Goal: Information Seeking & Learning: Learn about a topic

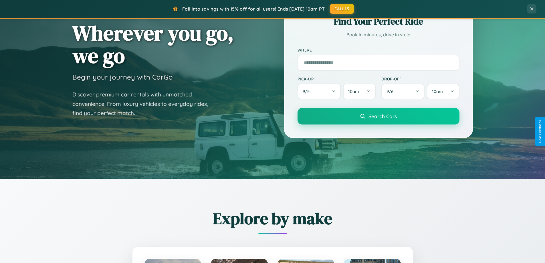
scroll to position [394, 0]
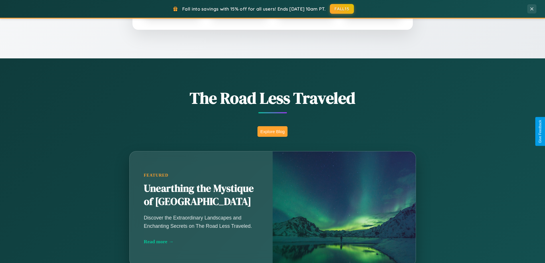
click at [272, 131] on button "Explore Blog" at bounding box center [272, 131] width 30 height 11
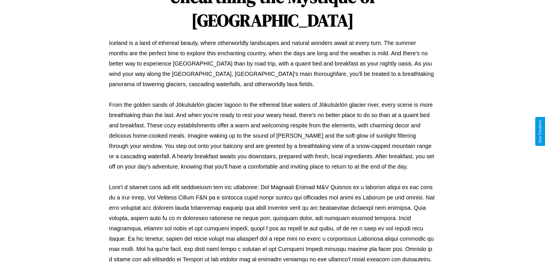
scroll to position [185, 0]
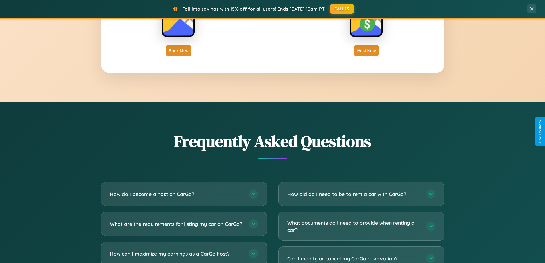
scroll to position [1101, 0]
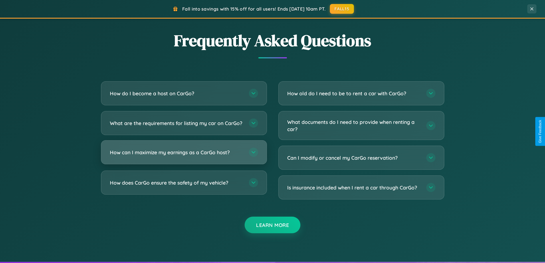
click at [184, 156] on h3 "How can I maximize my earnings as a CarGo host?" at bounding box center [176, 152] width 133 height 7
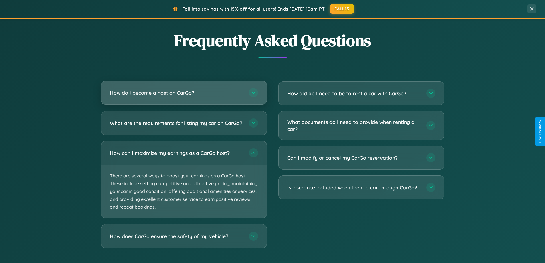
click at [184, 93] on h3 "How do I become a host on CarGo?" at bounding box center [176, 92] width 133 height 7
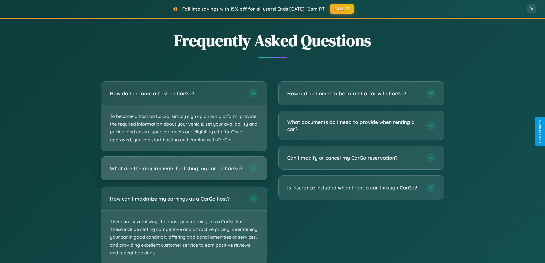
click at [184, 170] on h3 "What are the requirements for listing my car on CarGo?" at bounding box center [176, 167] width 133 height 7
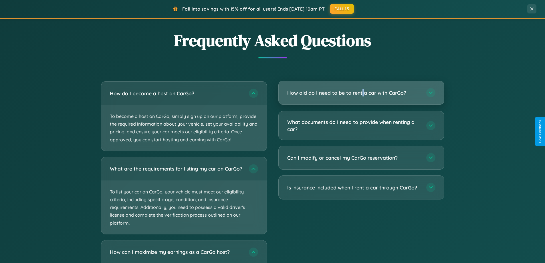
click at [361, 93] on h3 "How old do I need to be to rent a car with CarGo?" at bounding box center [353, 92] width 133 height 7
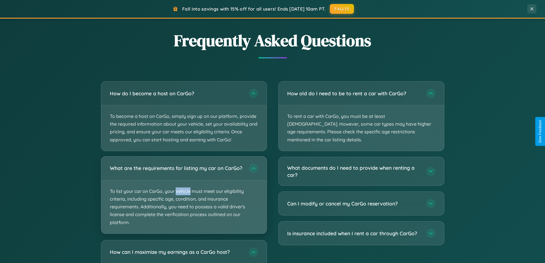
click at [184, 197] on p "To list your car on CarGo, your vehicle must meet our eligibility criteria, inc…" at bounding box center [183, 206] width 165 height 53
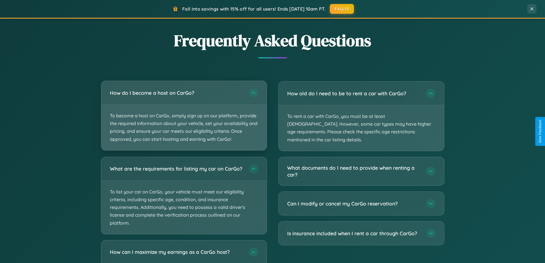
click at [184, 116] on p "To become a host on CarGo, simply sign up on our platform, provide the required…" at bounding box center [183, 127] width 165 height 45
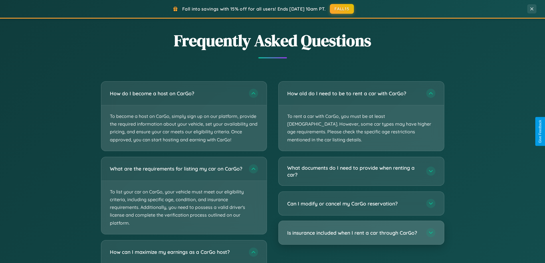
click at [361, 229] on h3 "Is insurance included when I rent a car through CarGo?" at bounding box center [353, 232] width 133 height 7
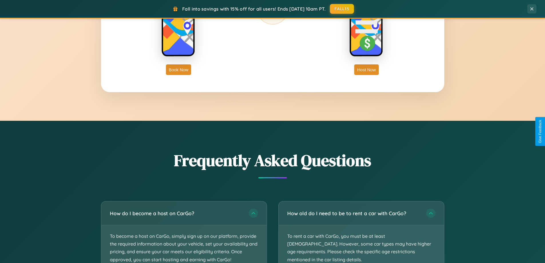
scroll to position [919, 0]
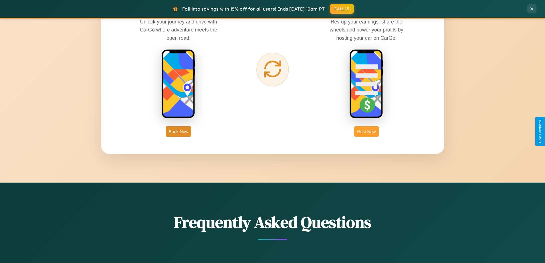
click at [366, 131] on button "Host Now" at bounding box center [366, 131] width 24 height 11
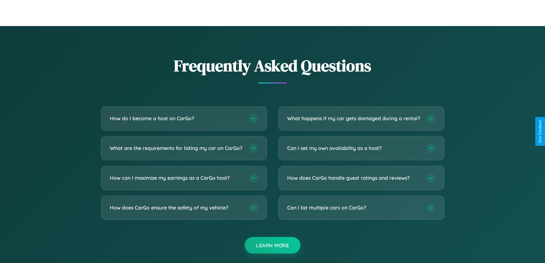
scroll to position [773, 0]
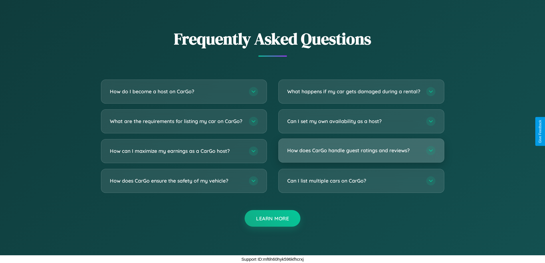
click at [361, 150] on h3 "How does CarGo handle guest ratings and reviews?" at bounding box center [353, 150] width 133 height 7
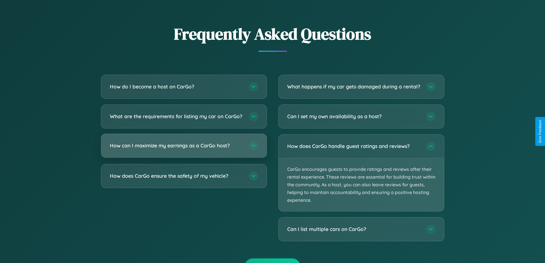
click at [184, 149] on h3 "How can I maximize my earnings as a CarGo host?" at bounding box center [176, 145] width 133 height 7
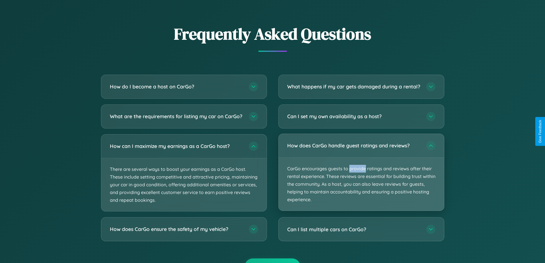
click at [361, 177] on p "CarGo encourages guests to provide ratings and reviews after their rental exper…" at bounding box center [361, 184] width 165 height 53
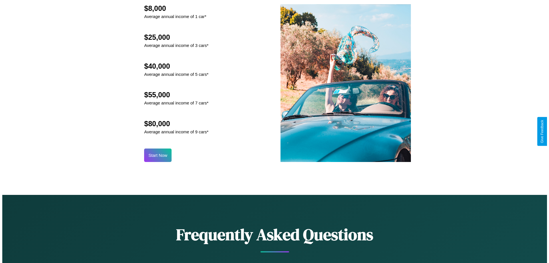
scroll to position [596, 0]
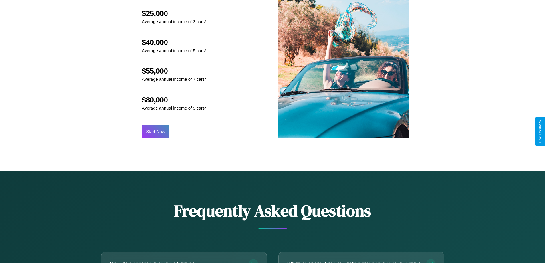
click at [156, 131] on button "Start Now" at bounding box center [155, 131] width 27 height 13
